Goal: Transaction & Acquisition: Download file/media

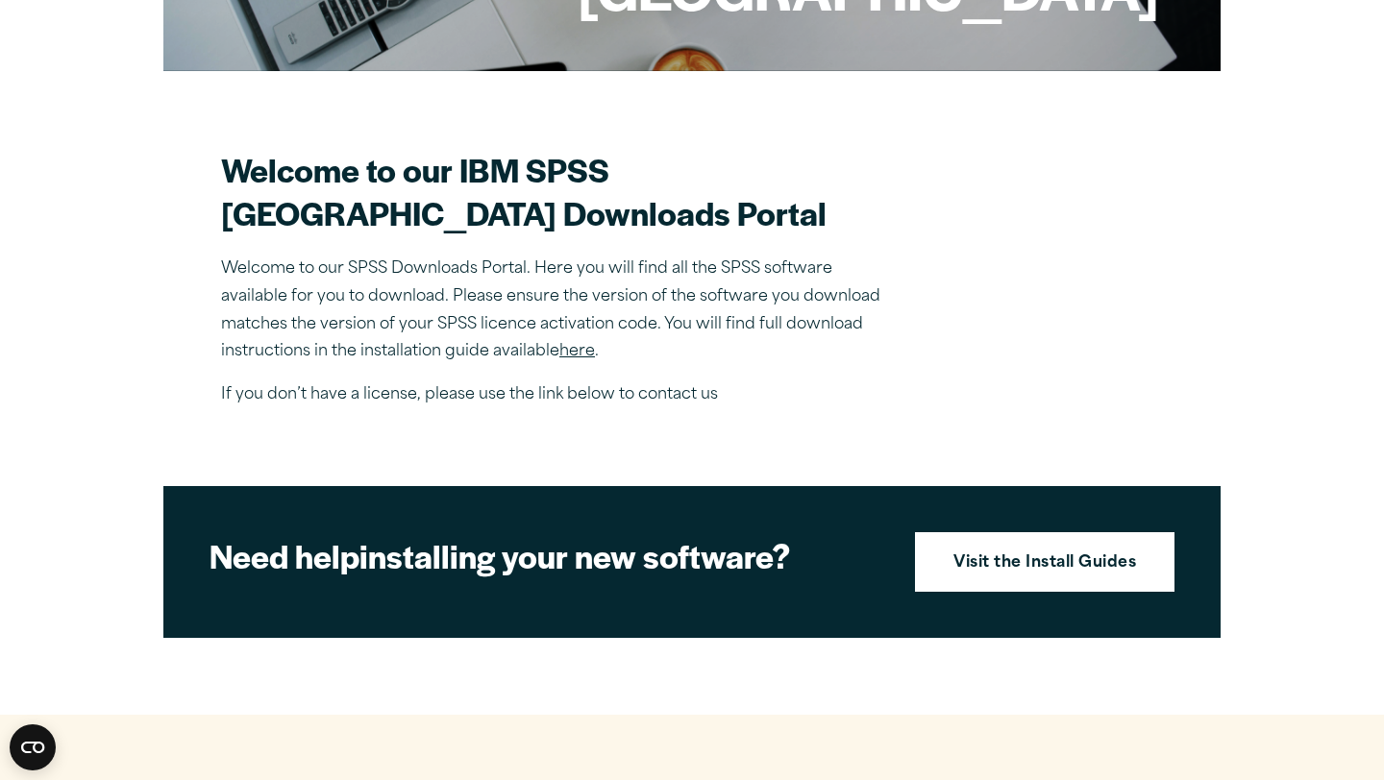
scroll to position [476, 0]
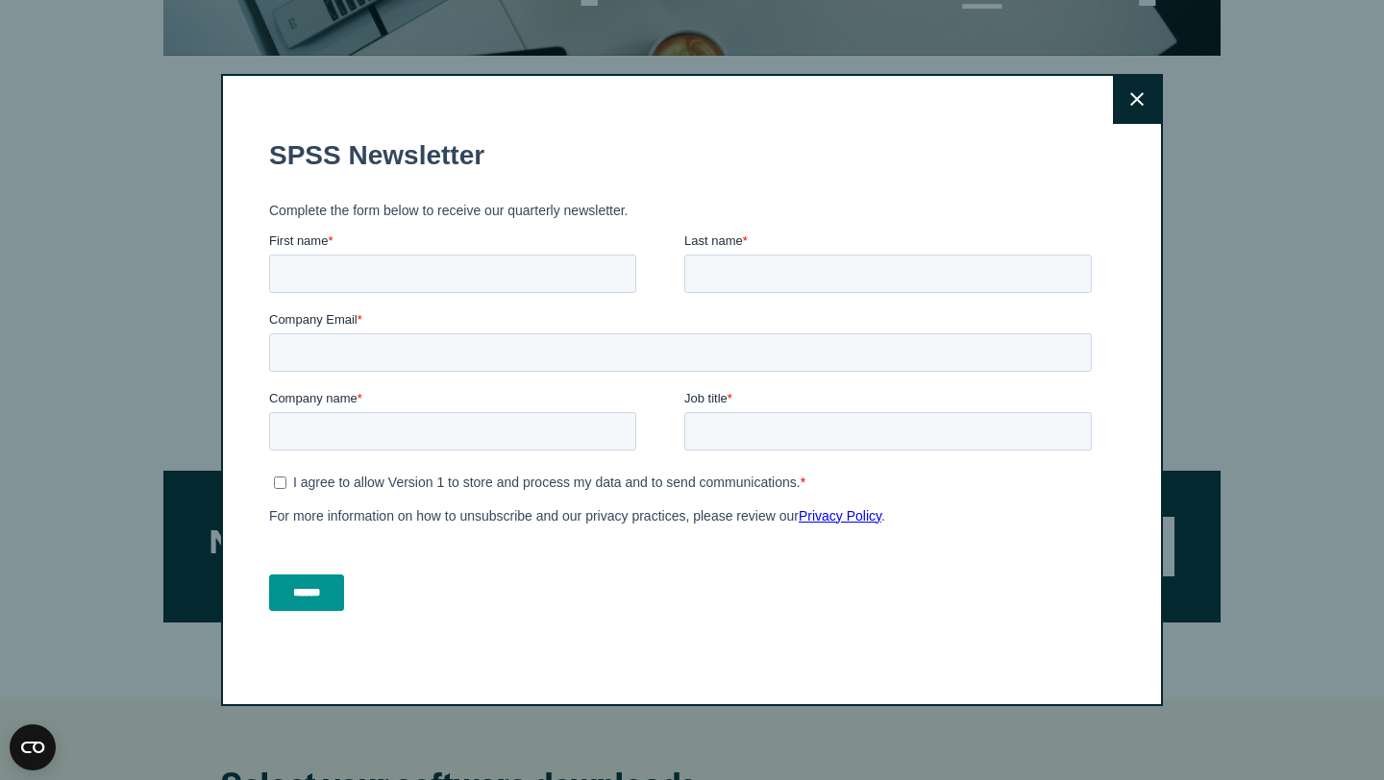
click at [1140, 107] on button "Close" at bounding box center [1137, 100] width 48 height 48
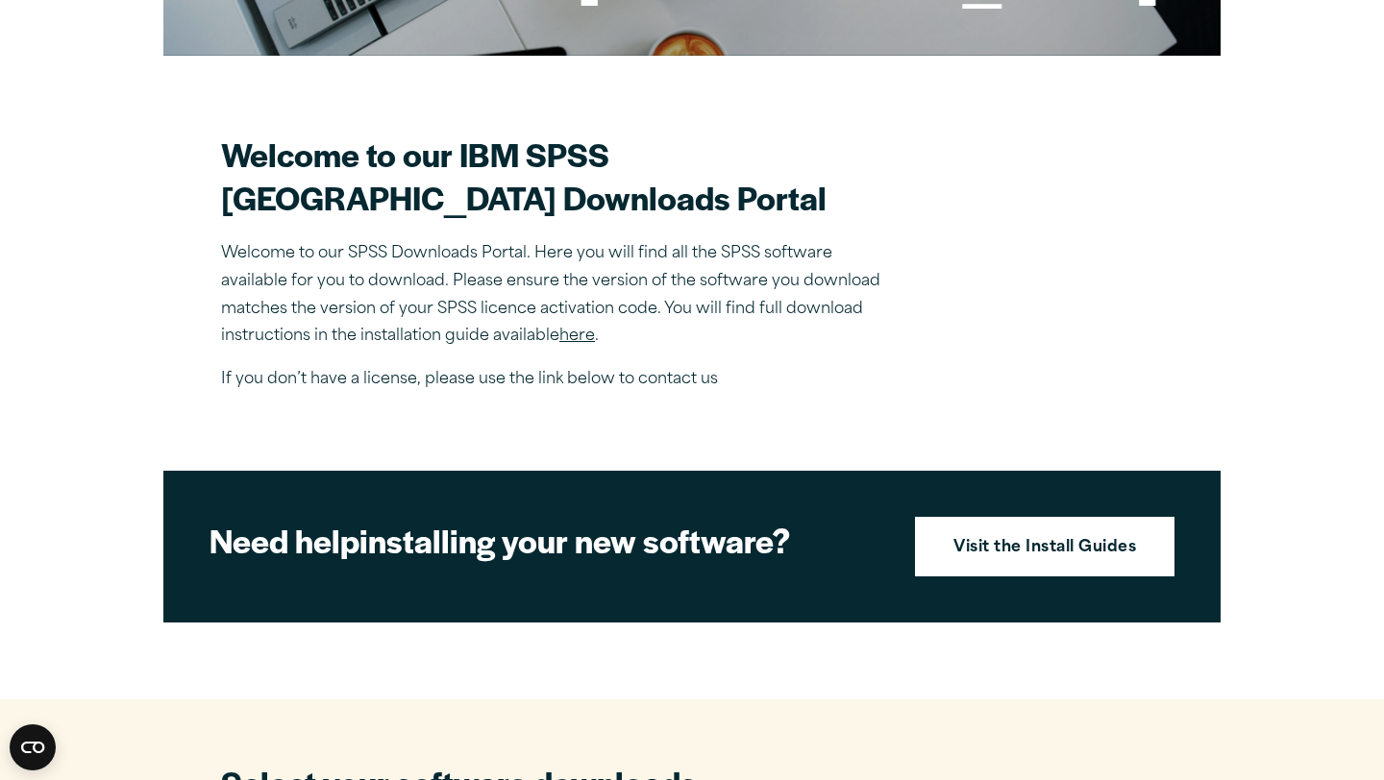
click at [582, 344] on link "here" at bounding box center [577, 336] width 36 height 15
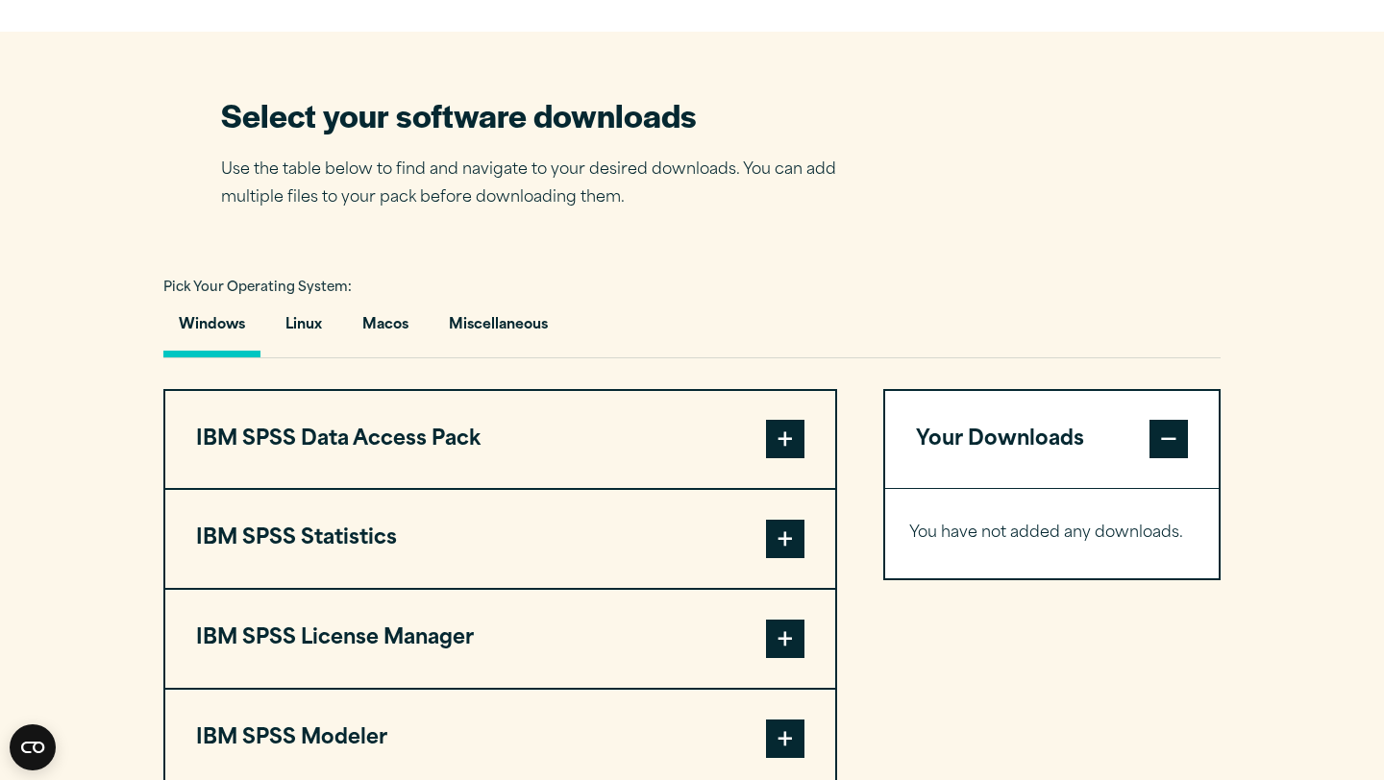
scroll to position [1141, 0]
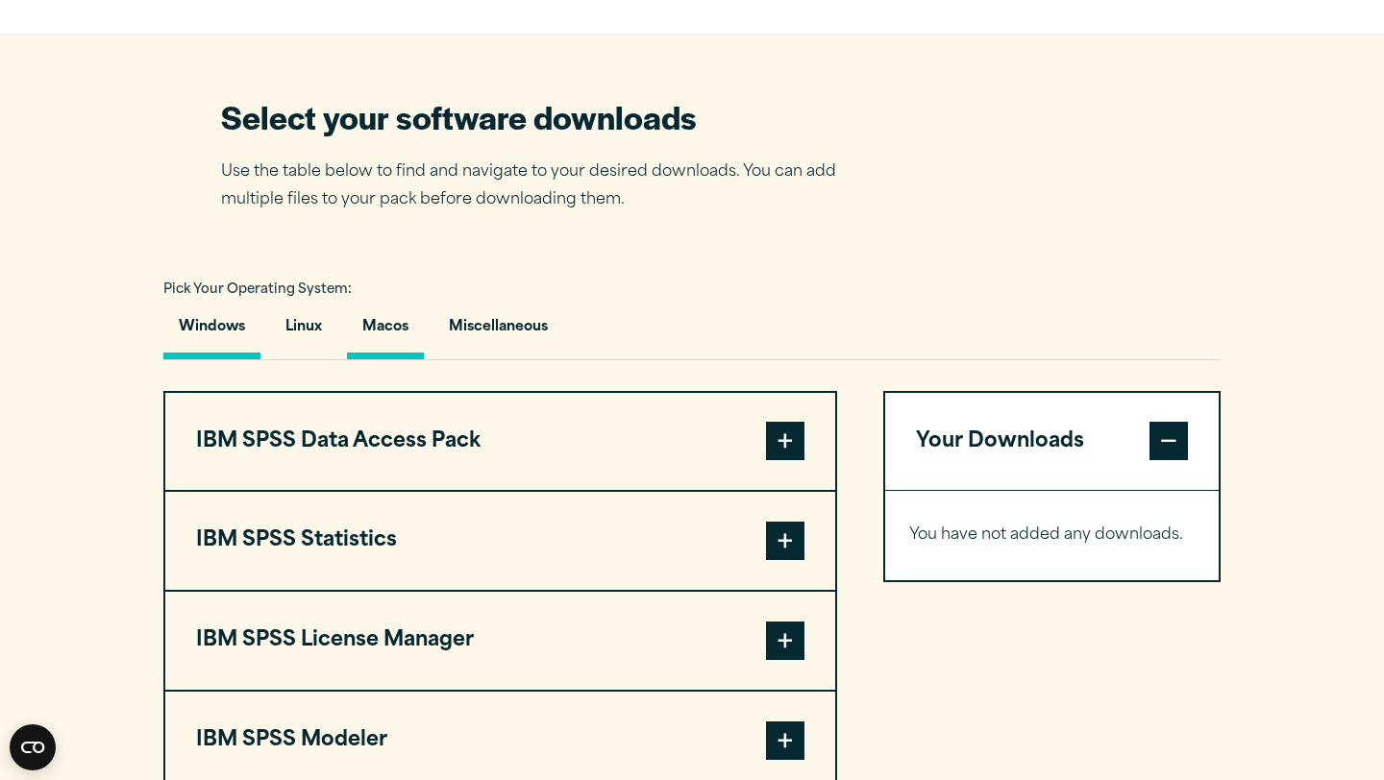
click at [396, 359] on button "Macos" at bounding box center [385, 332] width 77 height 55
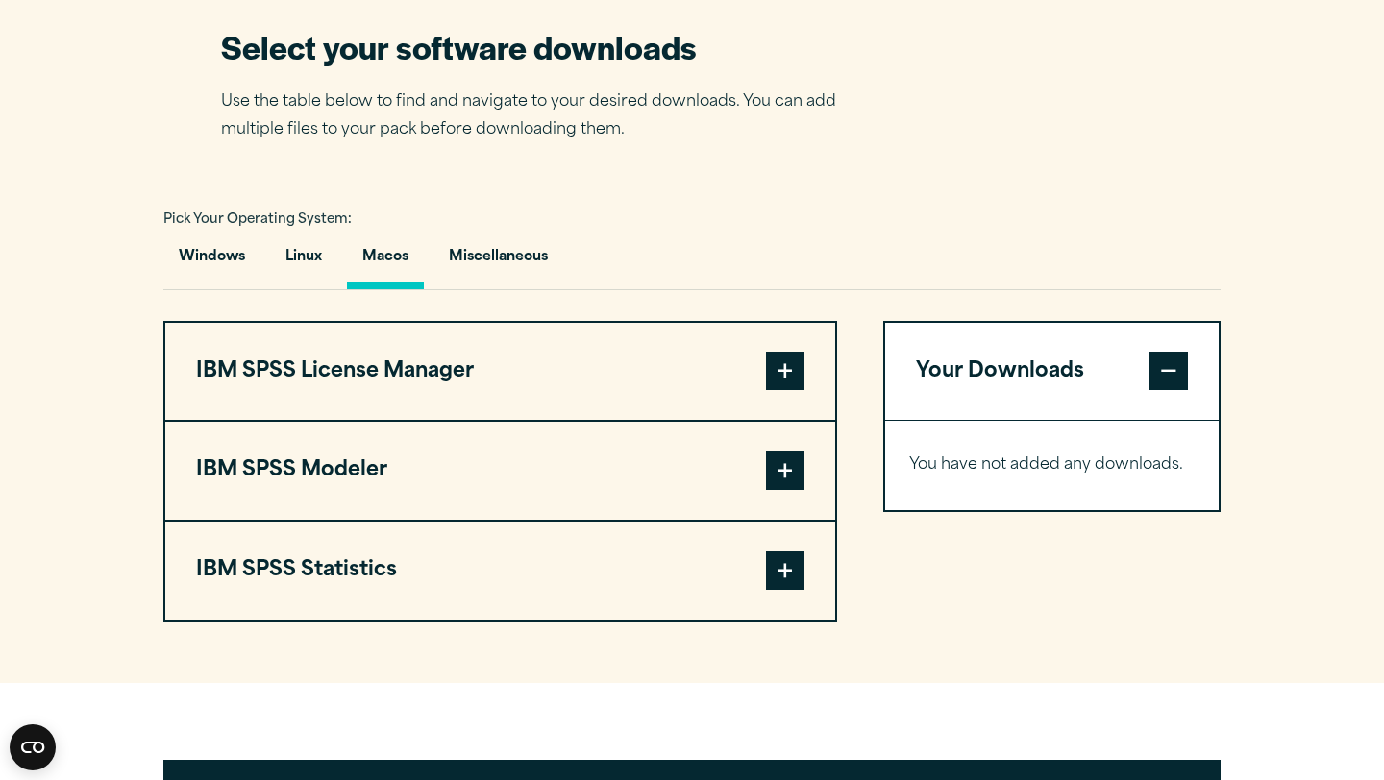
scroll to position [1213, 0]
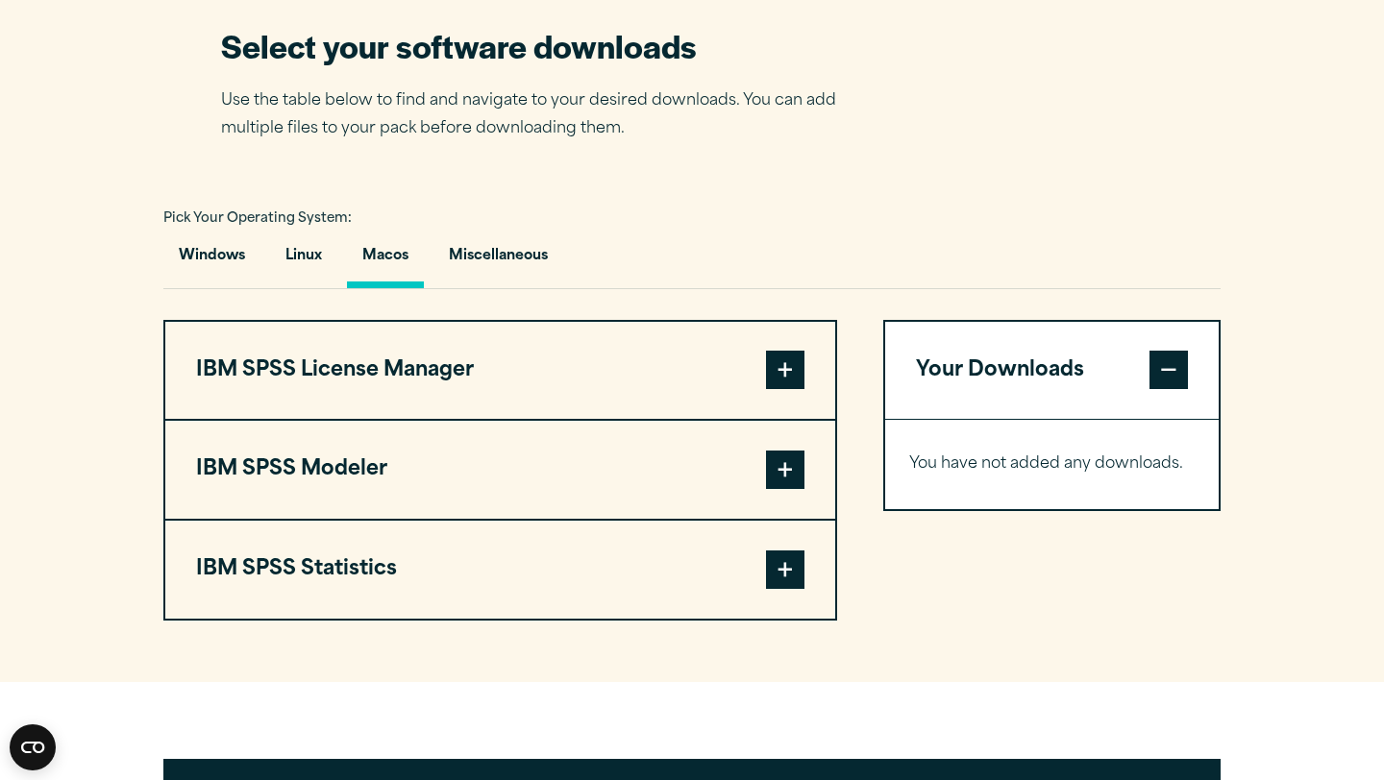
click at [795, 589] on span at bounding box center [785, 570] width 38 height 38
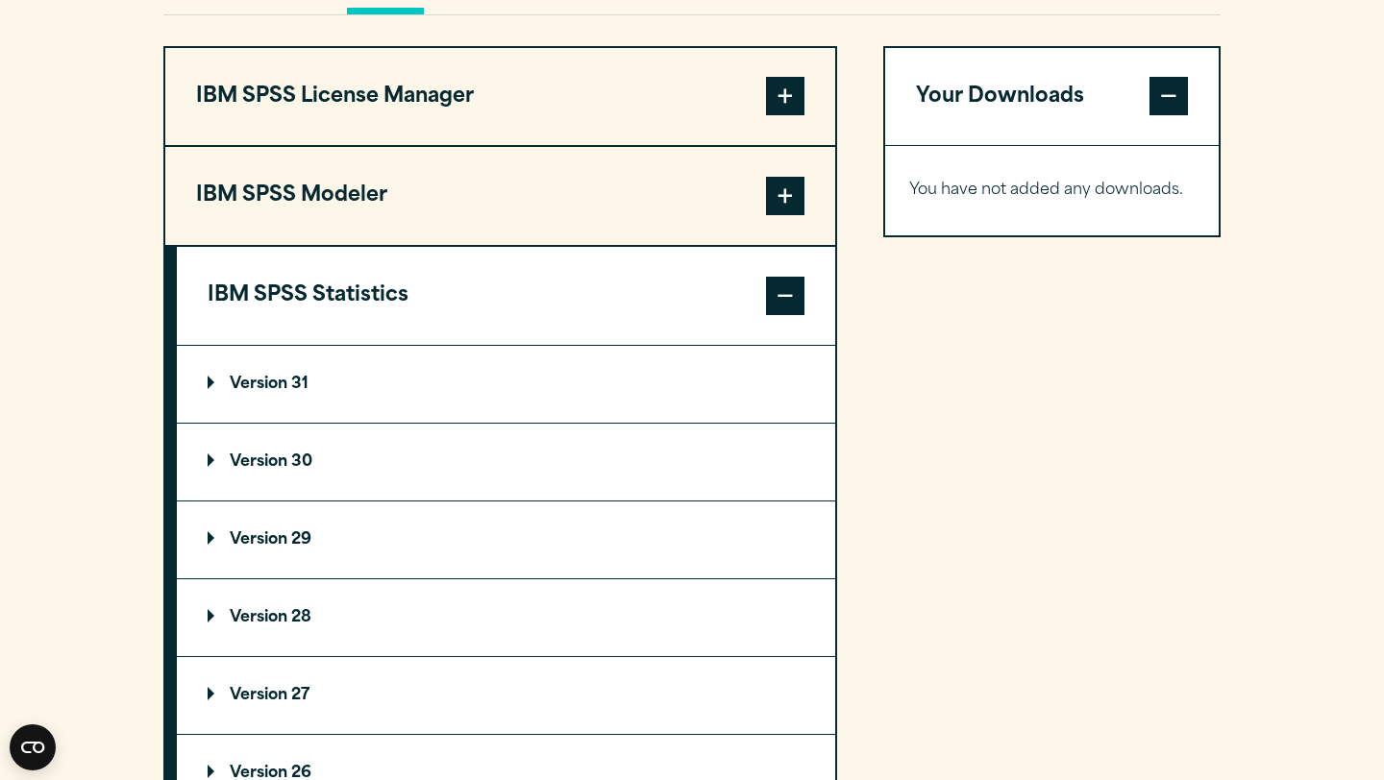
scroll to position [1487, 0]
click at [423, 500] on summary "Version 30" at bounding box center [506, 461] width 658 height 77
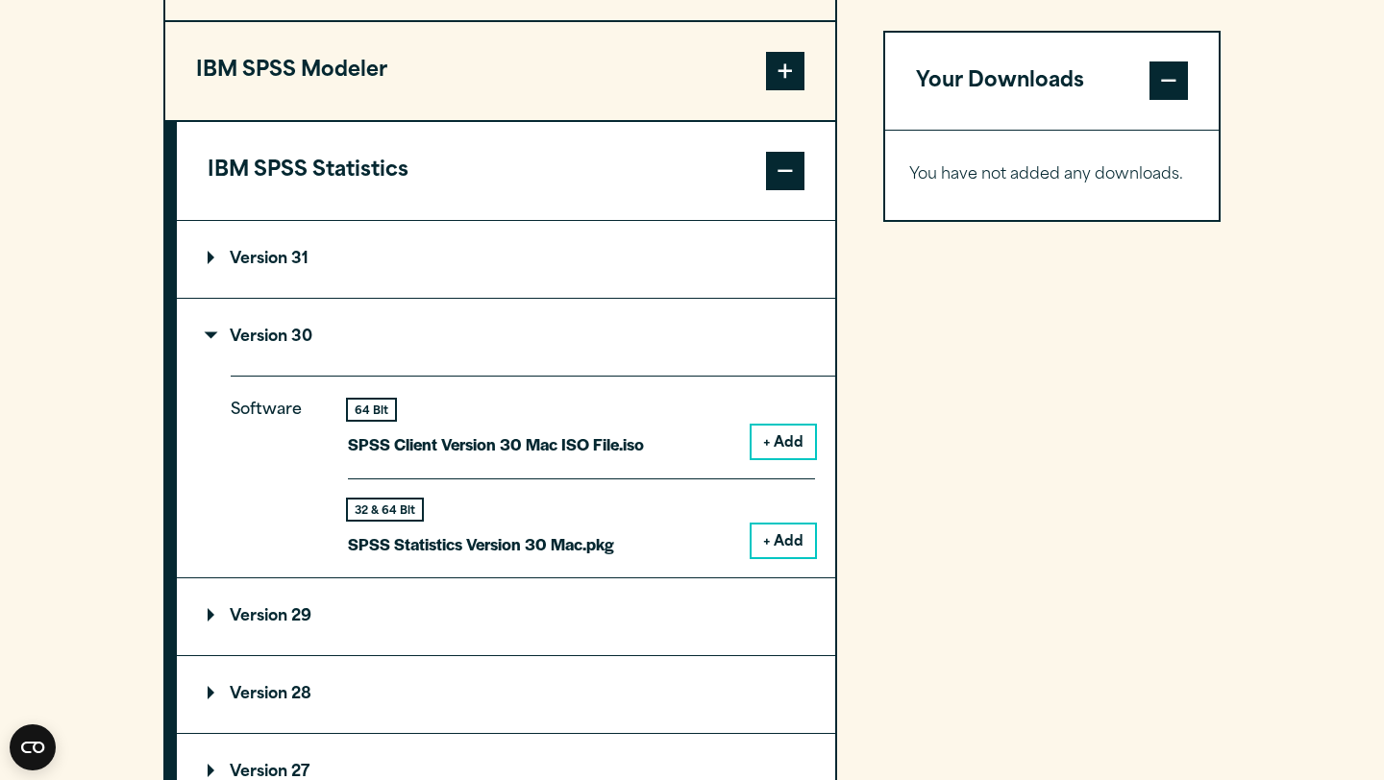
scroll to position [1624, 0]
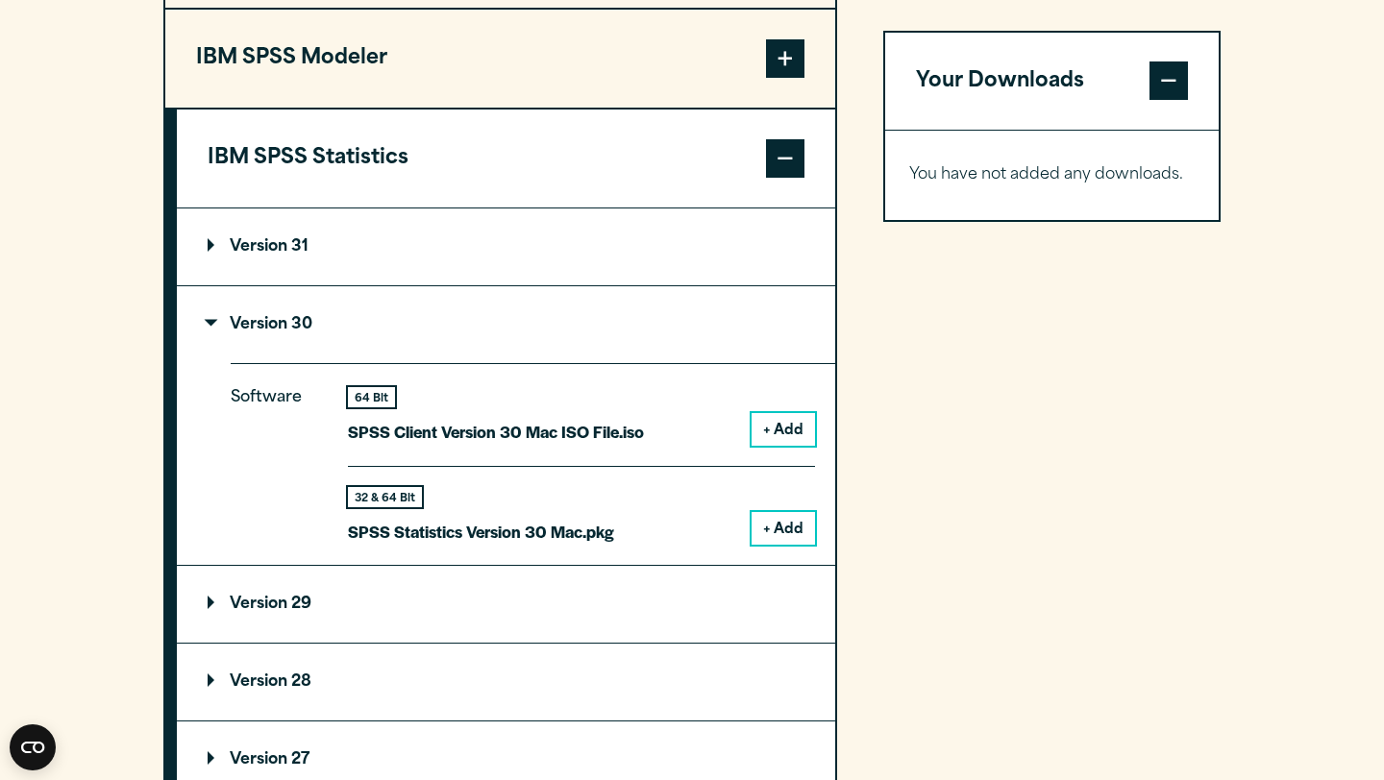
click at [792, 545] on button "+ Add" at bounding box center [782, 528] width 63 height 33
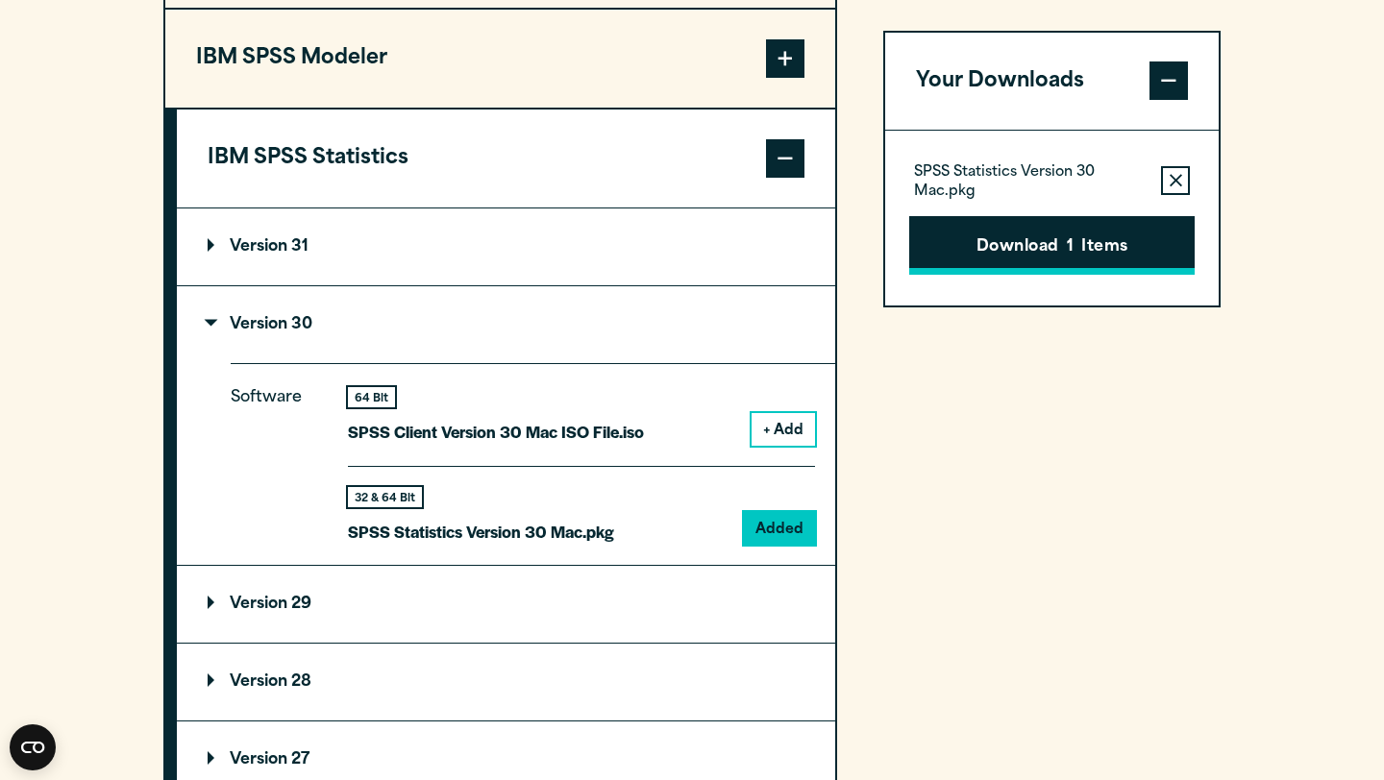
click at [1038, 248] on button "Download 1 Items" at bounding box center [1051, 246] width 285 height 60
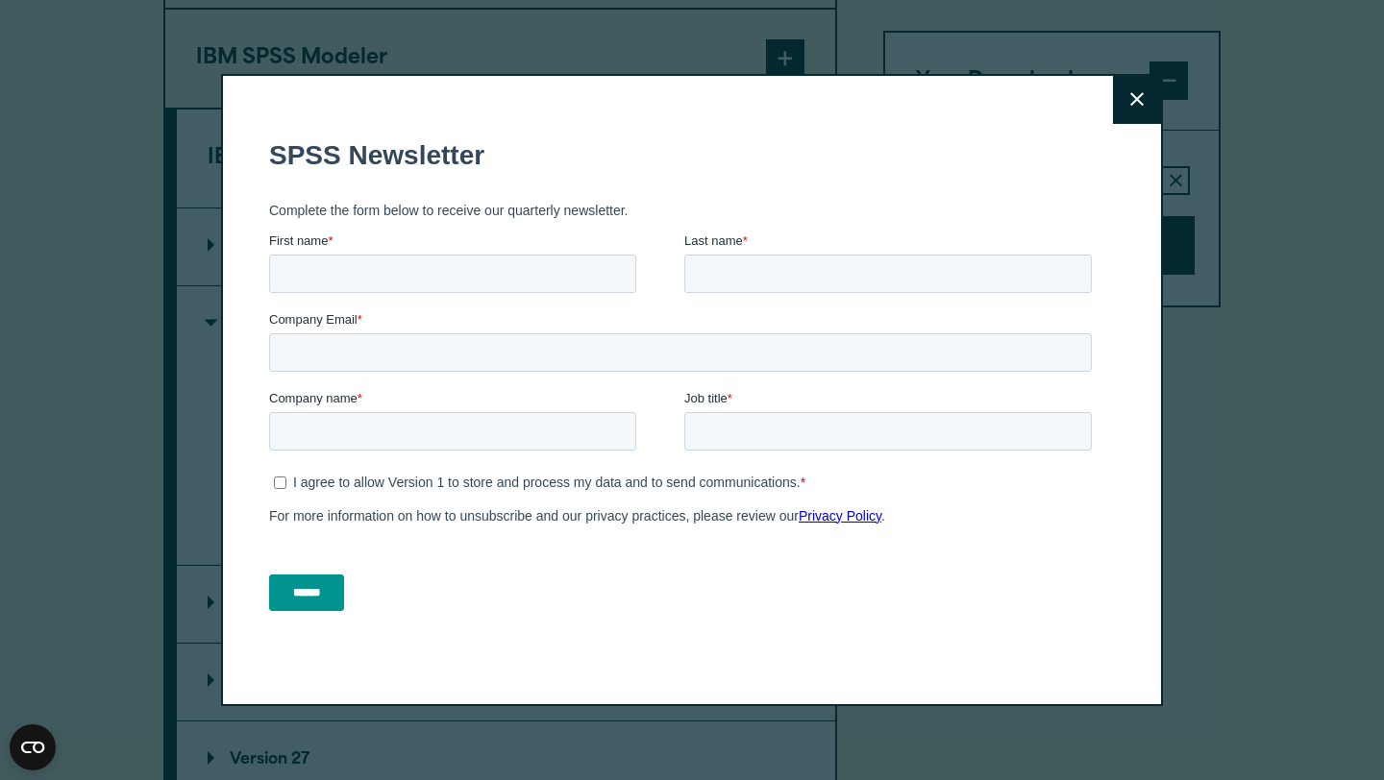
click at [1145, 97] on button "Close" at bounding box center [1137, 100] width 48 height 48
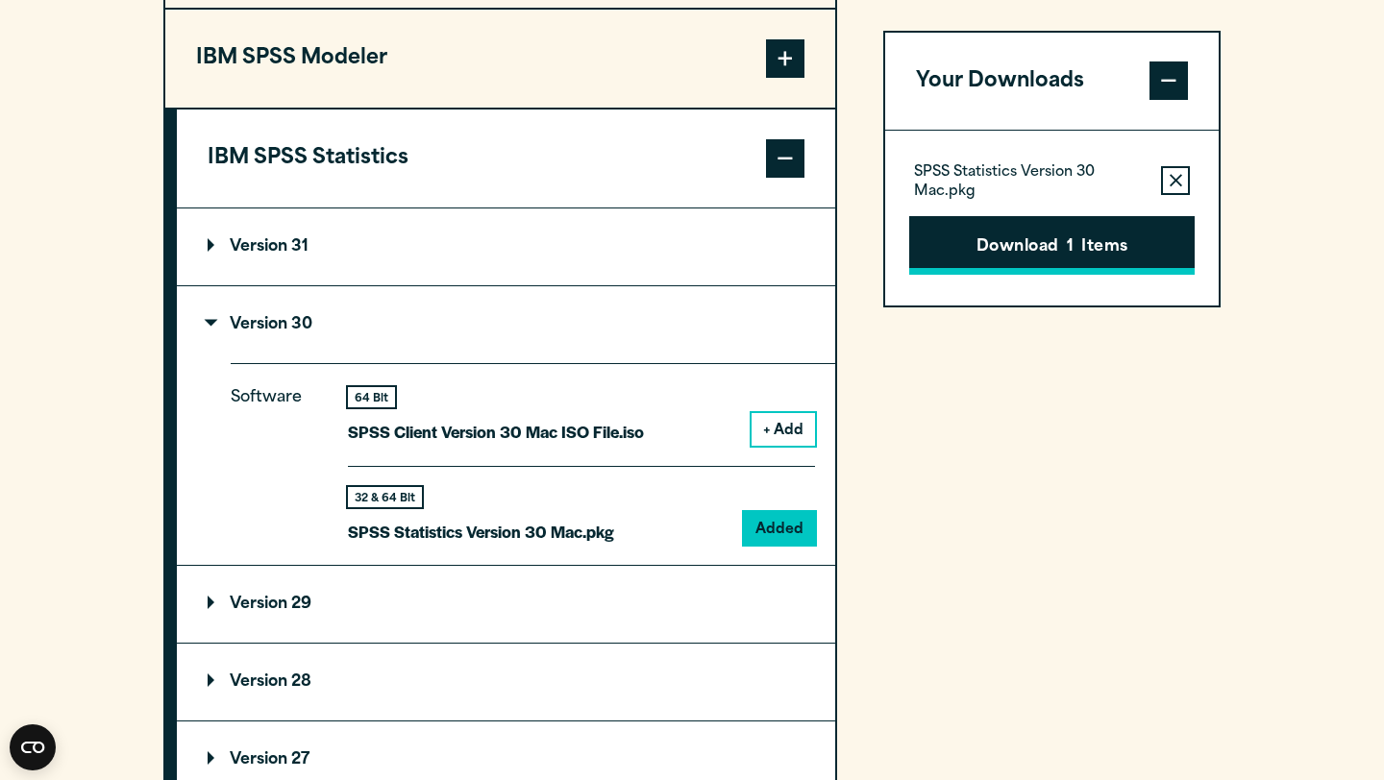
click at [1049, 251] on button "Download 1 Items" at bounding box center [1051, 246] width 285 height 60
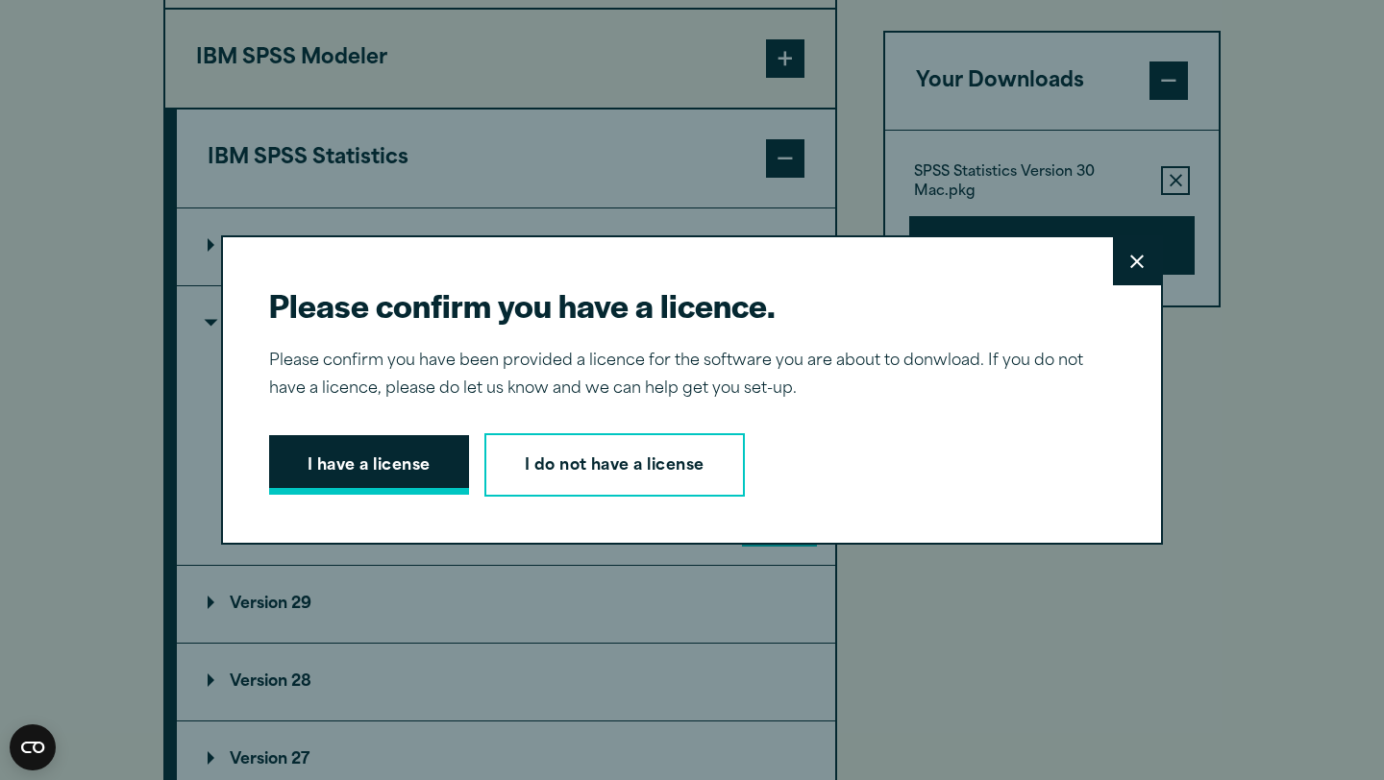
click at [368, 466] on button "I have a license" at bounding box center [369, 465] width 200 height 60
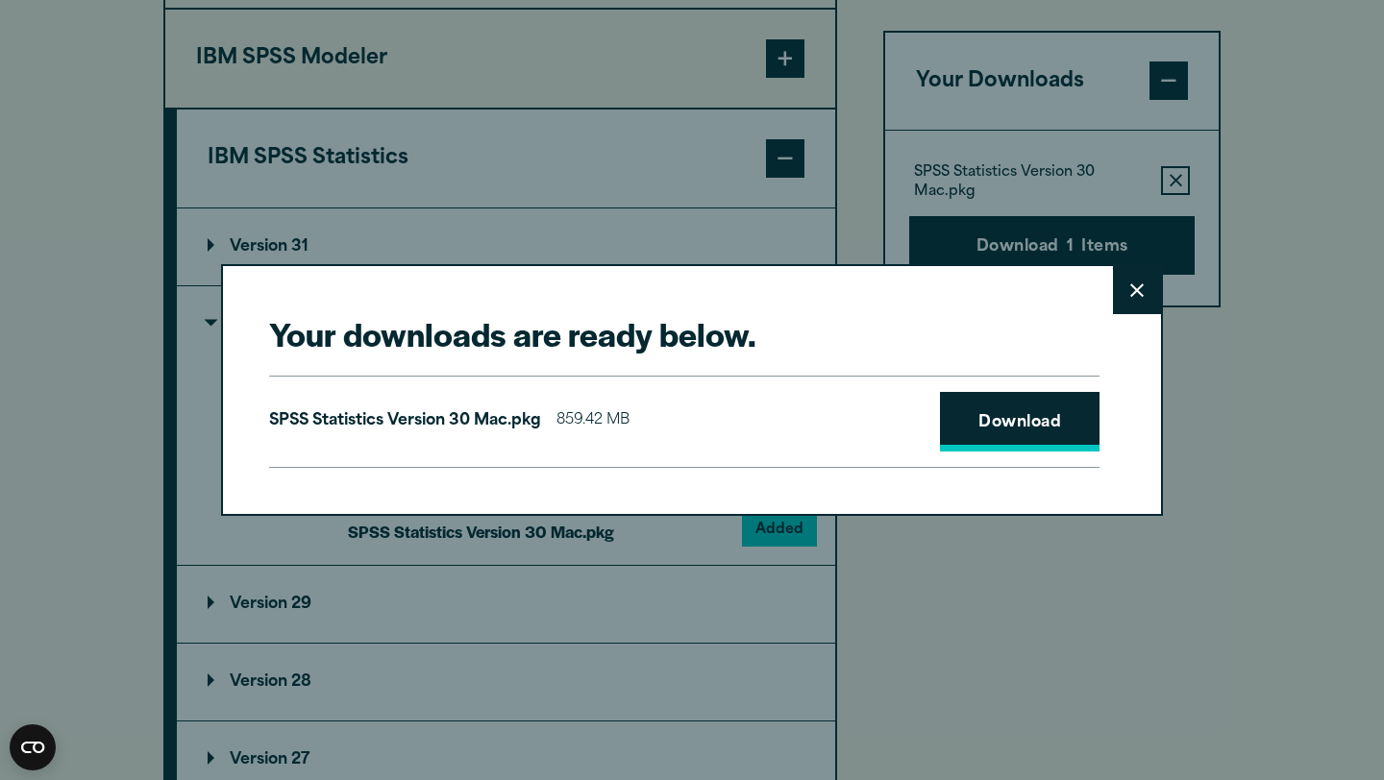
click at [994, 424] on link "Download" at bounding box center [1019, 422] width 159 height 60
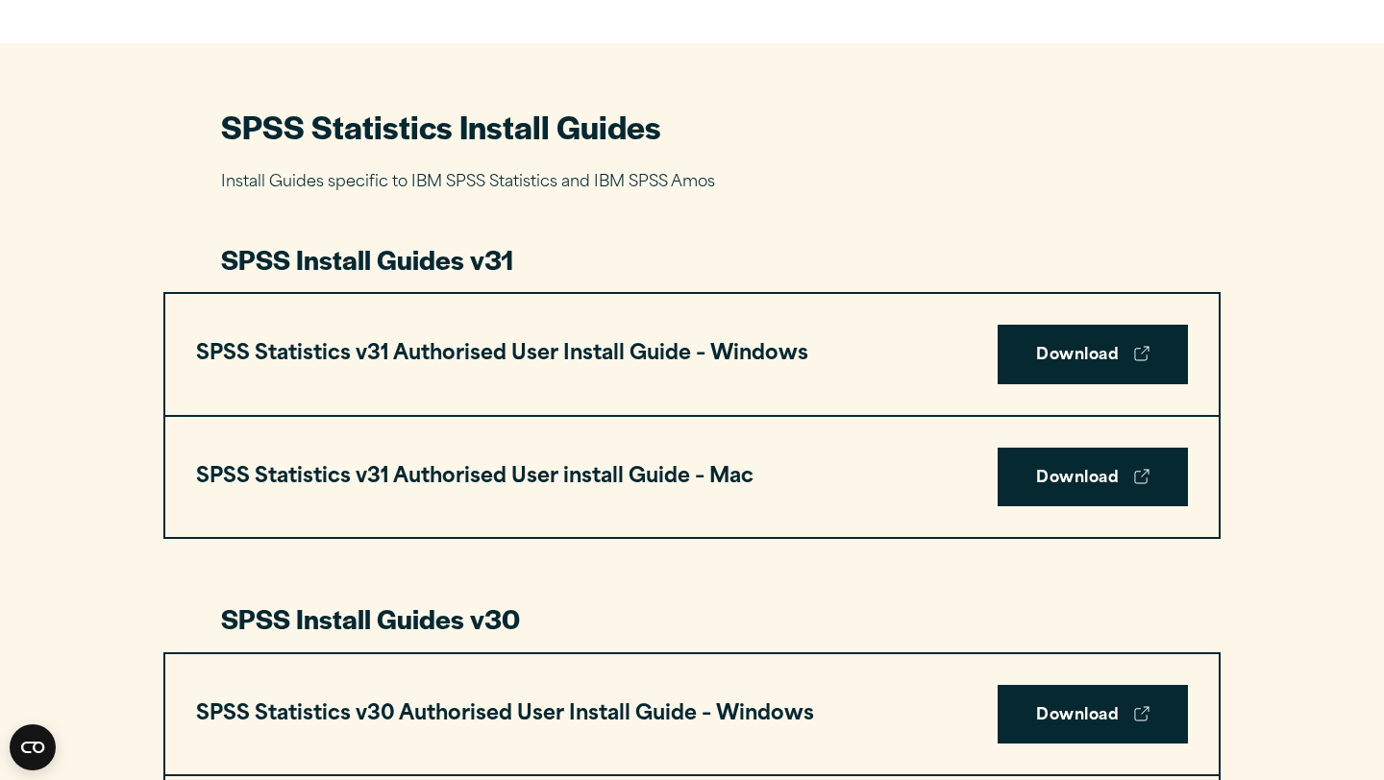
scroll to position [833, 0]
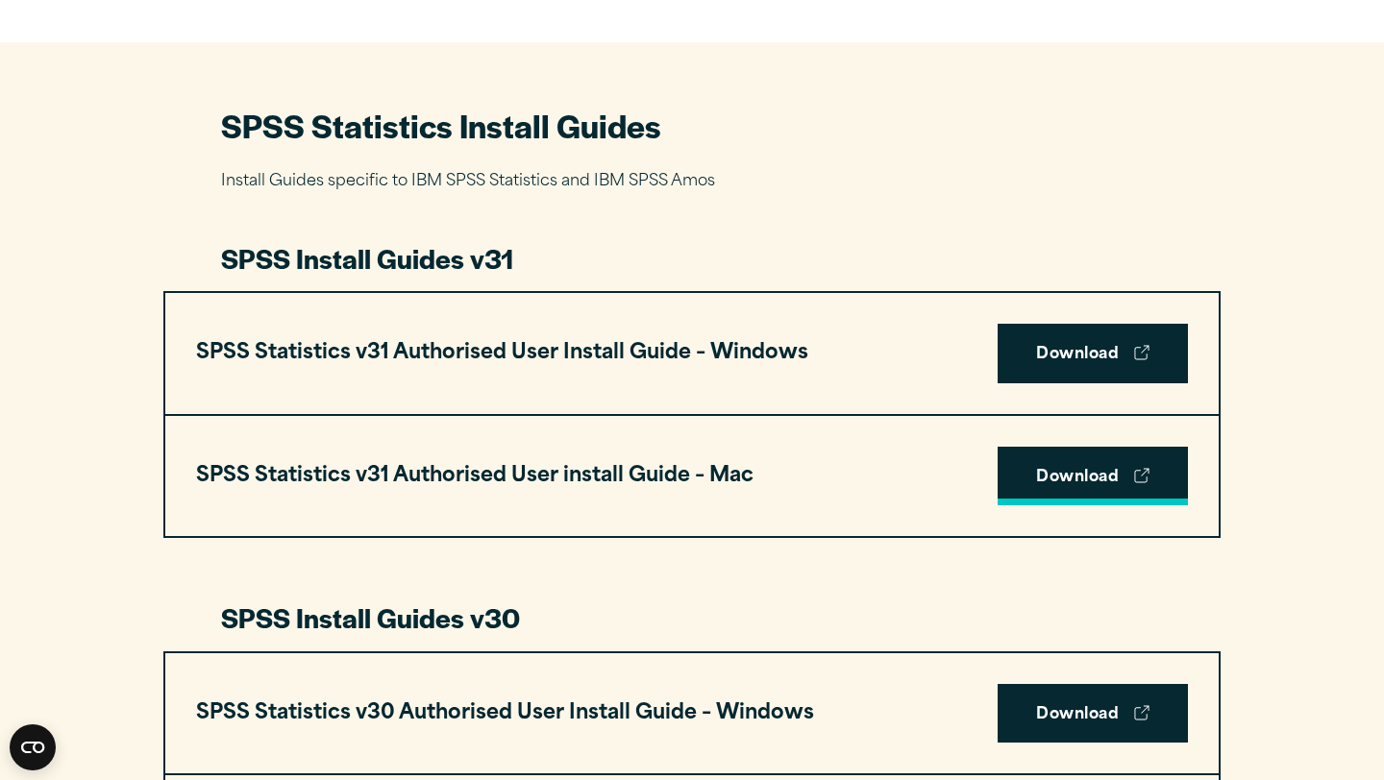
click at [1118, 483] on link "Download" at bounding box center [1092, 477] width 190 height 60
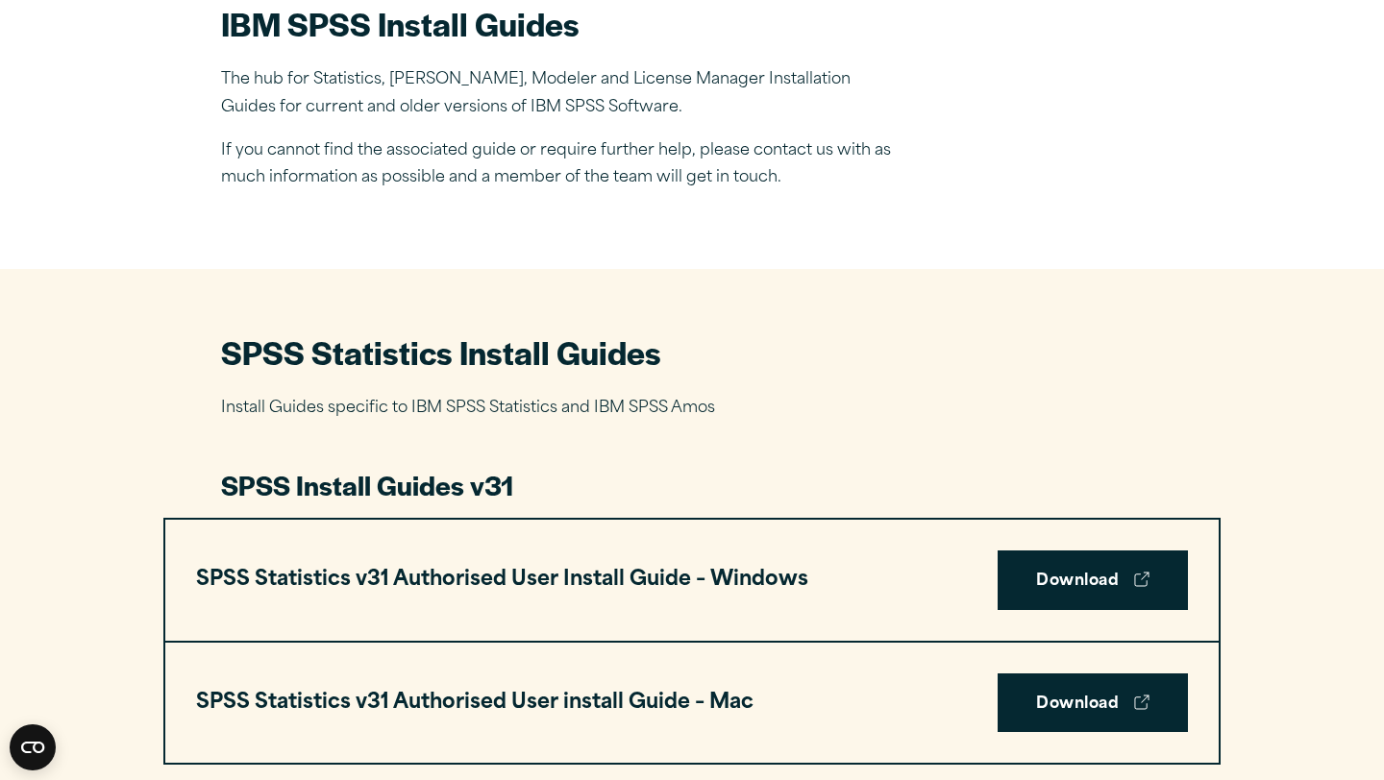
scroll to position [0, 0]
